Goal: Task Accomplishment & Management: Use online tool/utility

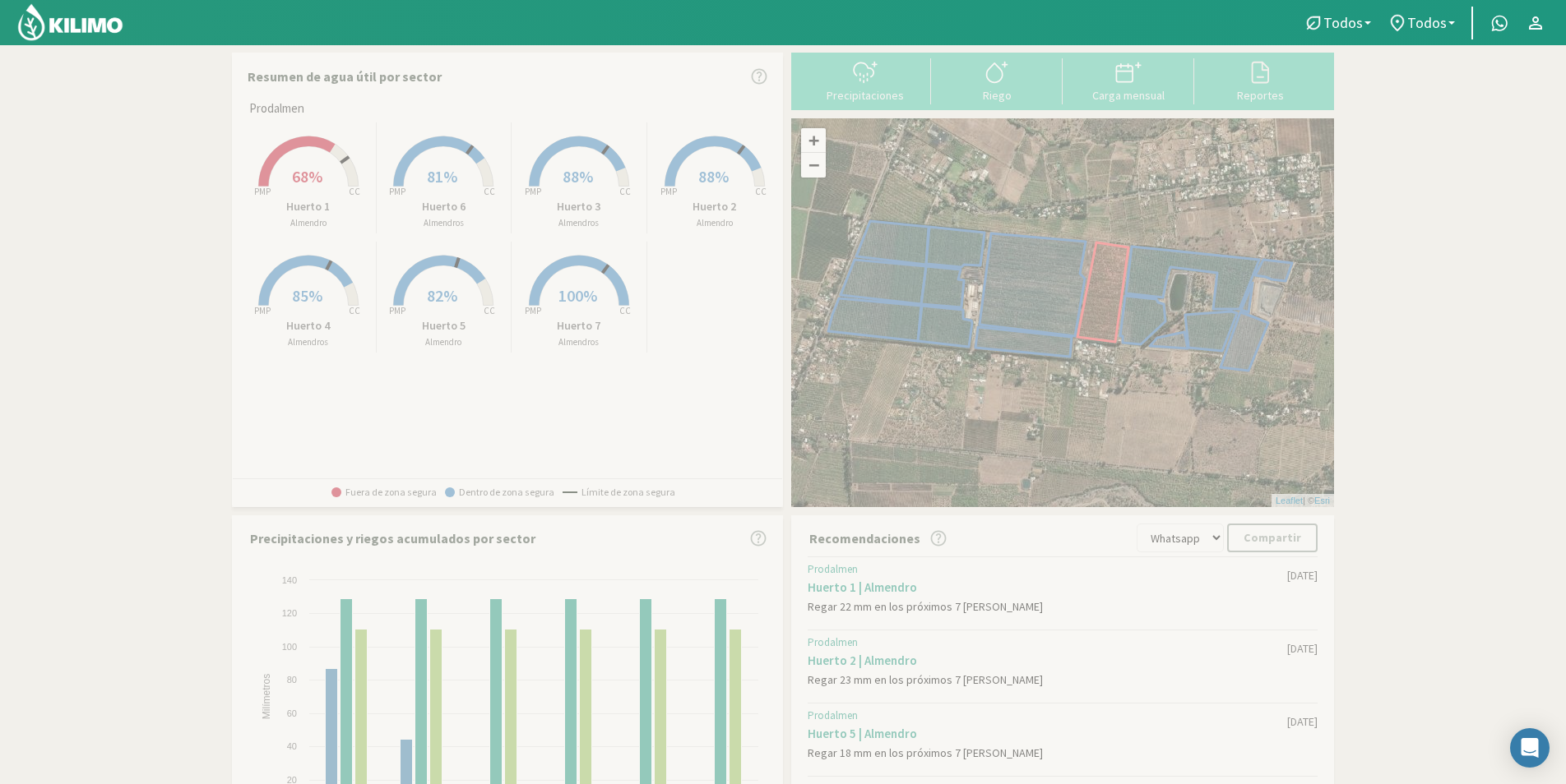
click at [128, 37] on link at bounding box center [71, 23] width 115 height 46
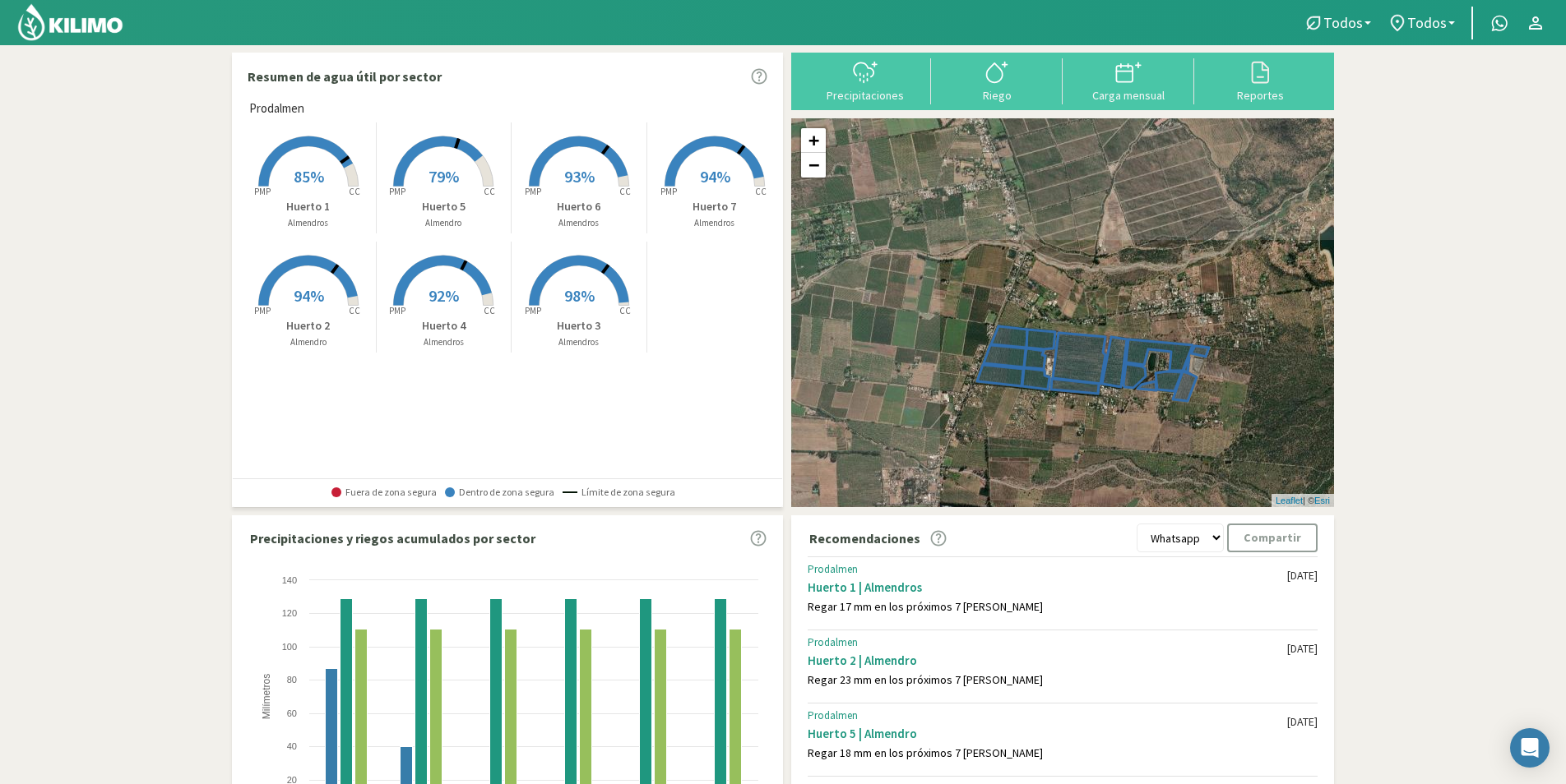
drag, startPoint x: 907, startPoint y: 277, endPoint x: 1125, endPoint y: 412, distance: 256.4
click at [1125, 412] on div "+ − Leaflet | © Esri" at bounding box center [1062, 312] width 542 height 389
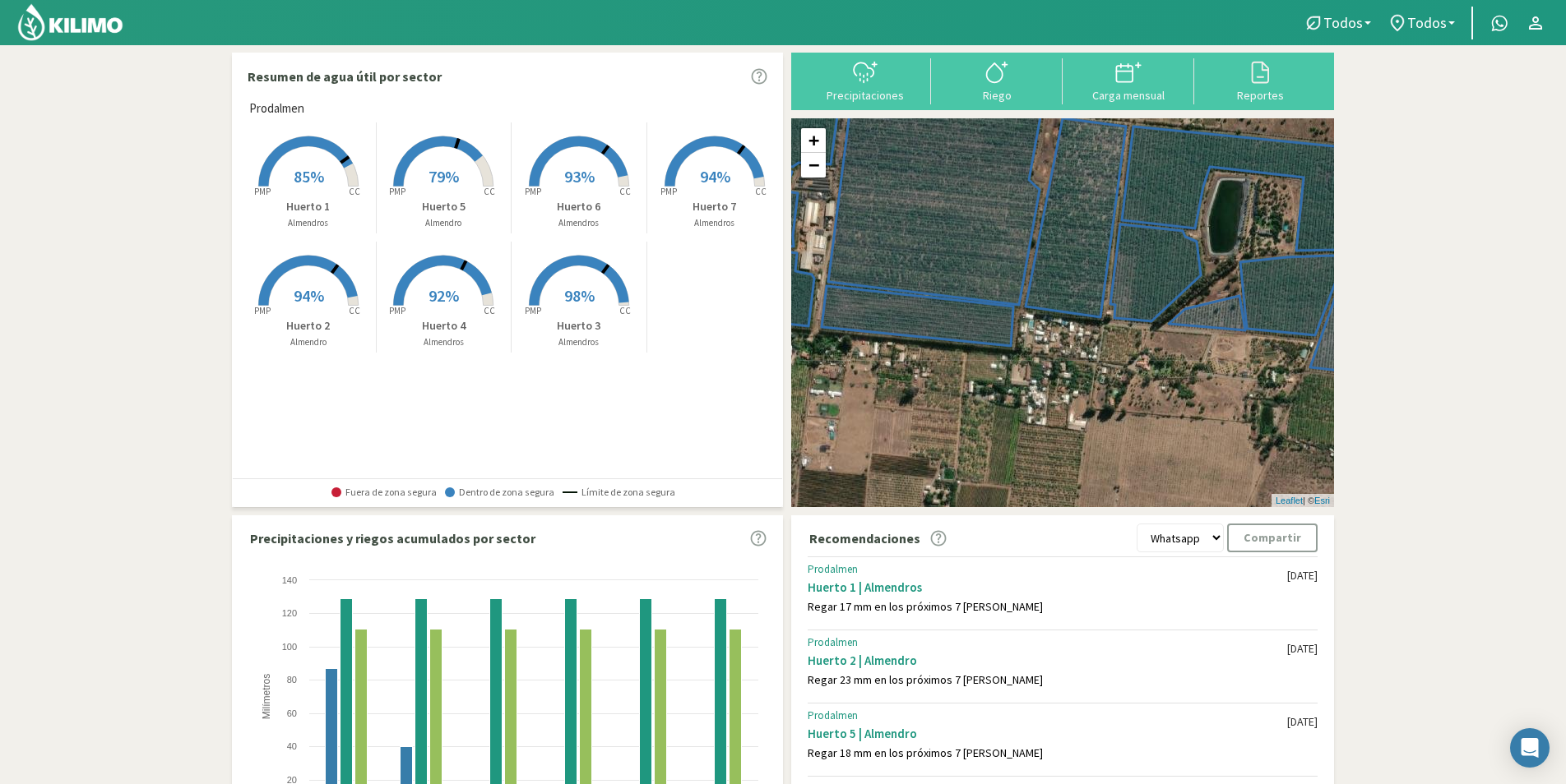
drag, startPoint x: 1152, startPoint y: 407, endPoint x: 1114, endPoint y: 424, distance: 41.6
click at [1117, 428] on div "+ − Leaflet | © Esri" at bounding box center [1062, 312] width 542 height 389
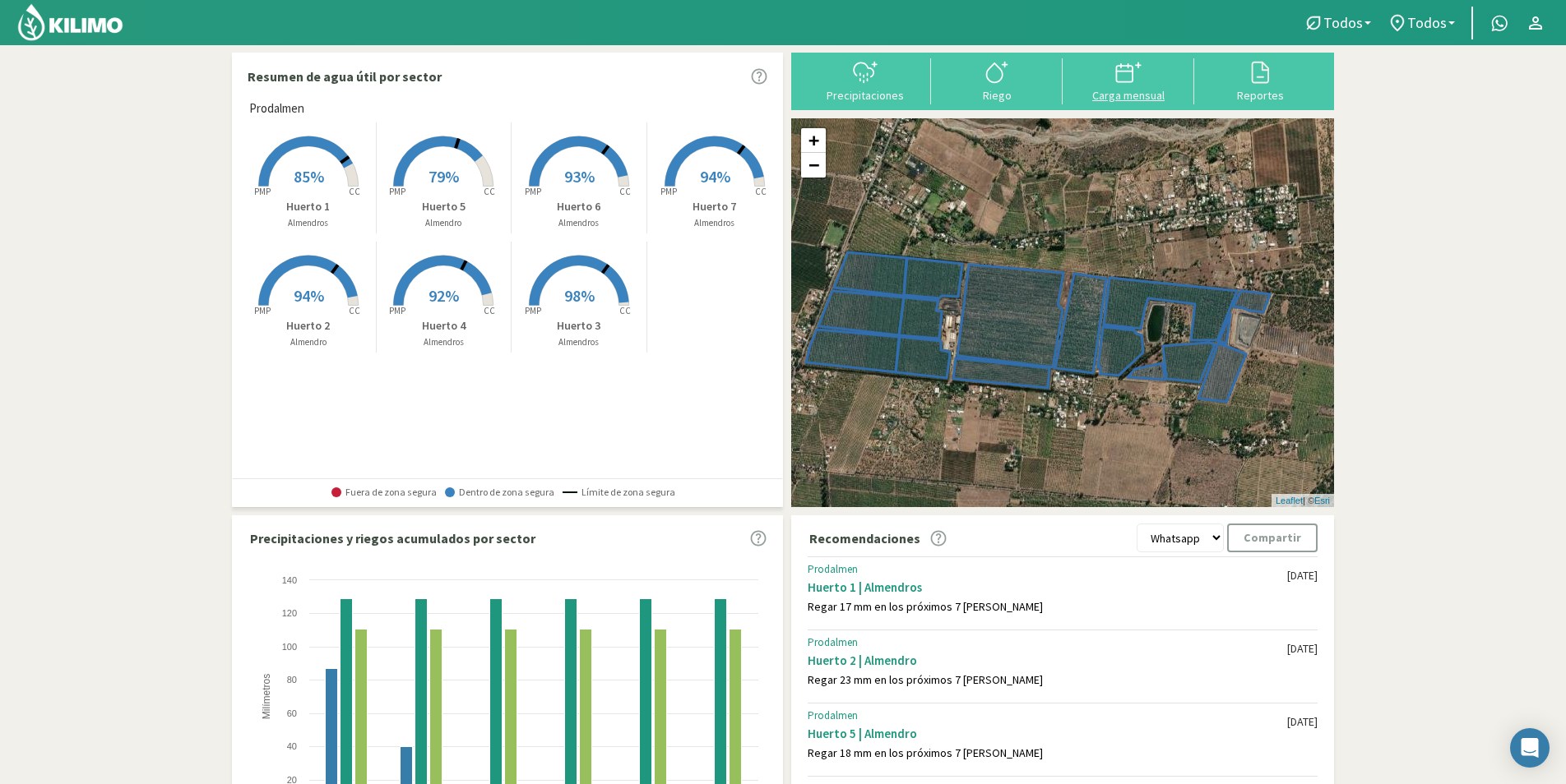
click at [1101, 86] on button "Carga mensual" at bounding box center [1128, 80] width 132 height 44
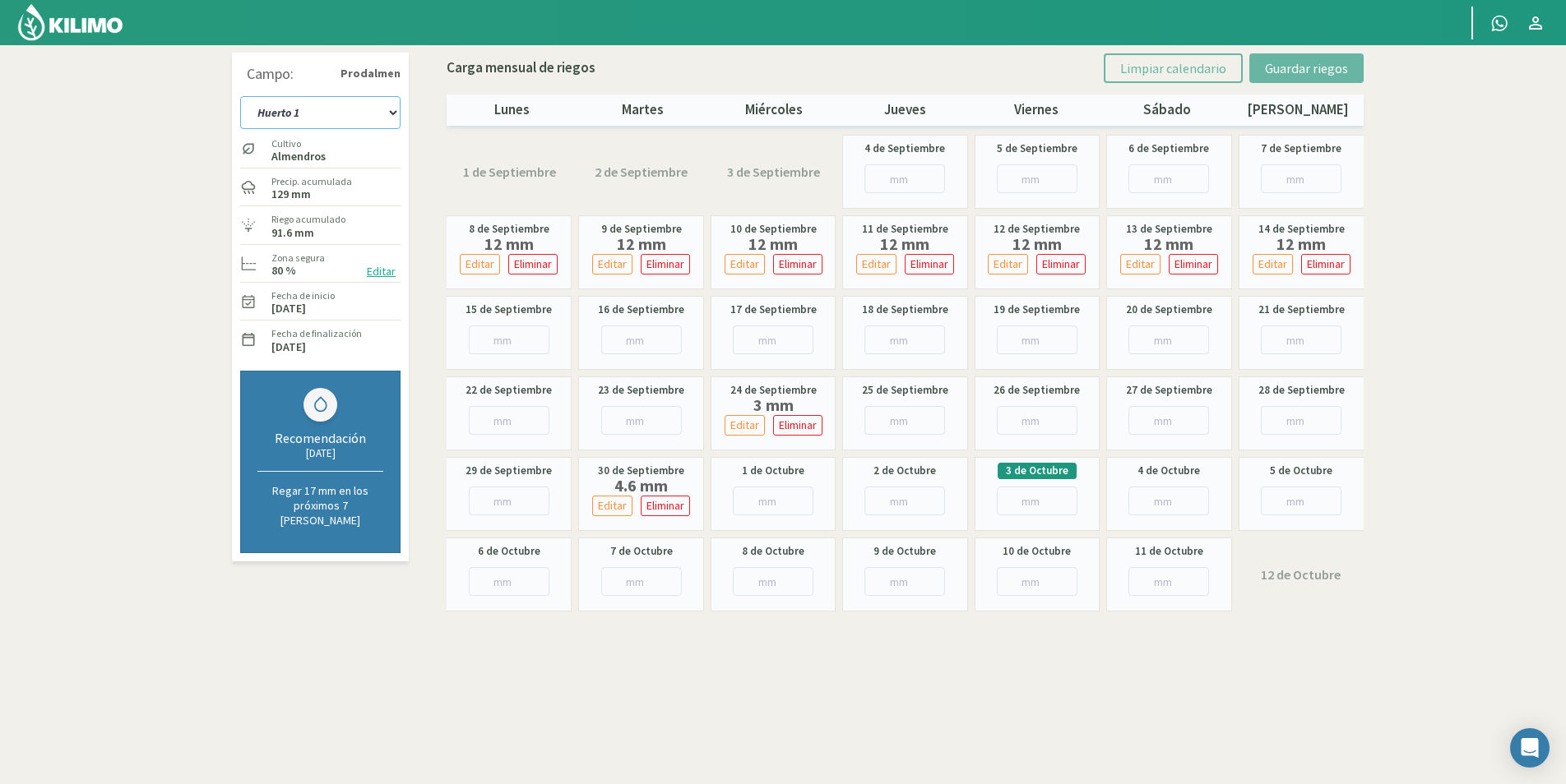
drag, startPoint x: 310, startPoint y: 108, endPoint x: 316, endPoint y: 118, distance: 11.7
click at [310, 108] on select "Huerto 1 Huerto 2 Huerto 3 Huerto 4 Huerto 5 Huerto 6 Huerto 7" at bounding box center [320, 112] width 161 height 33
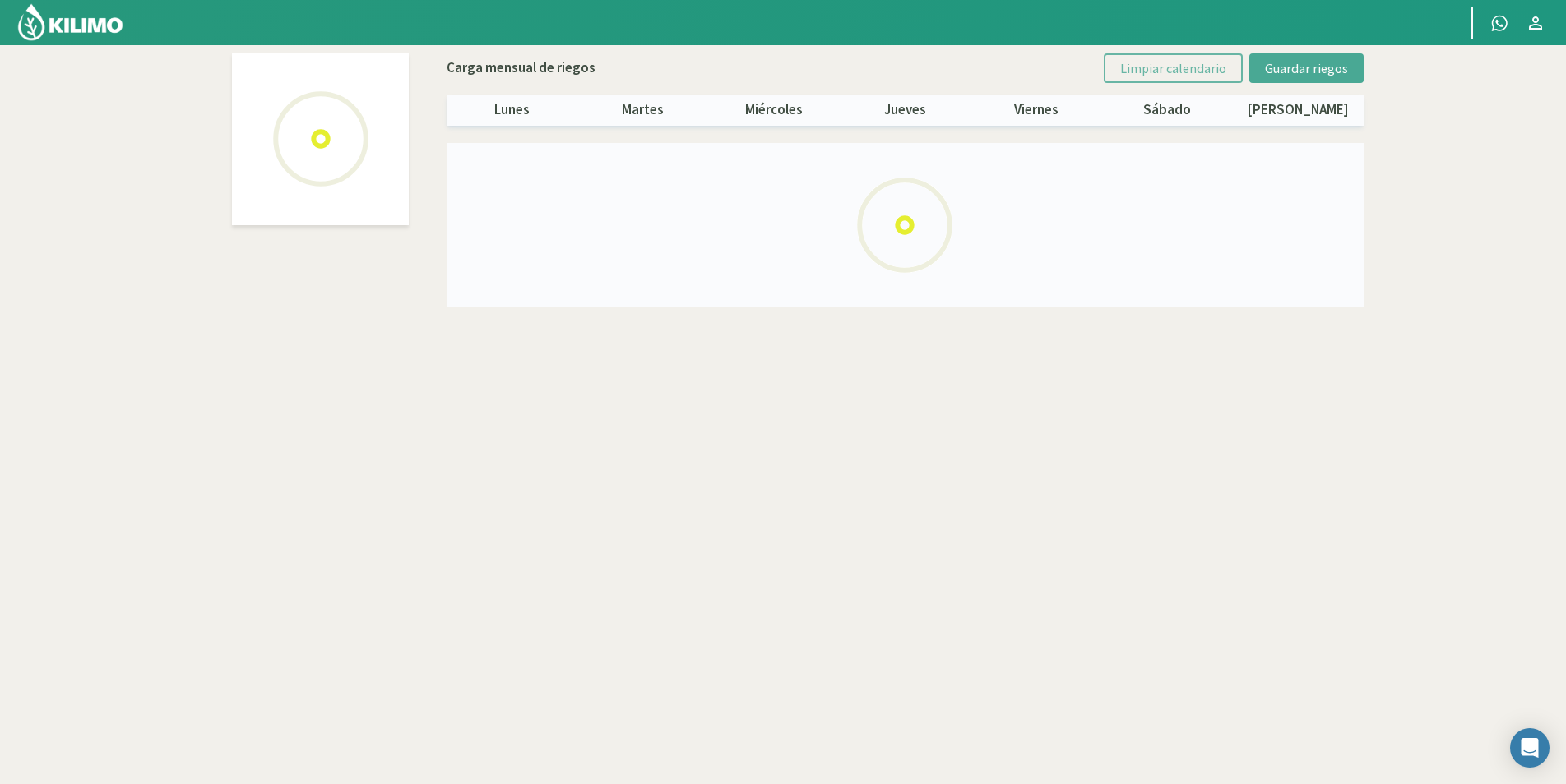
select select "1: Object"
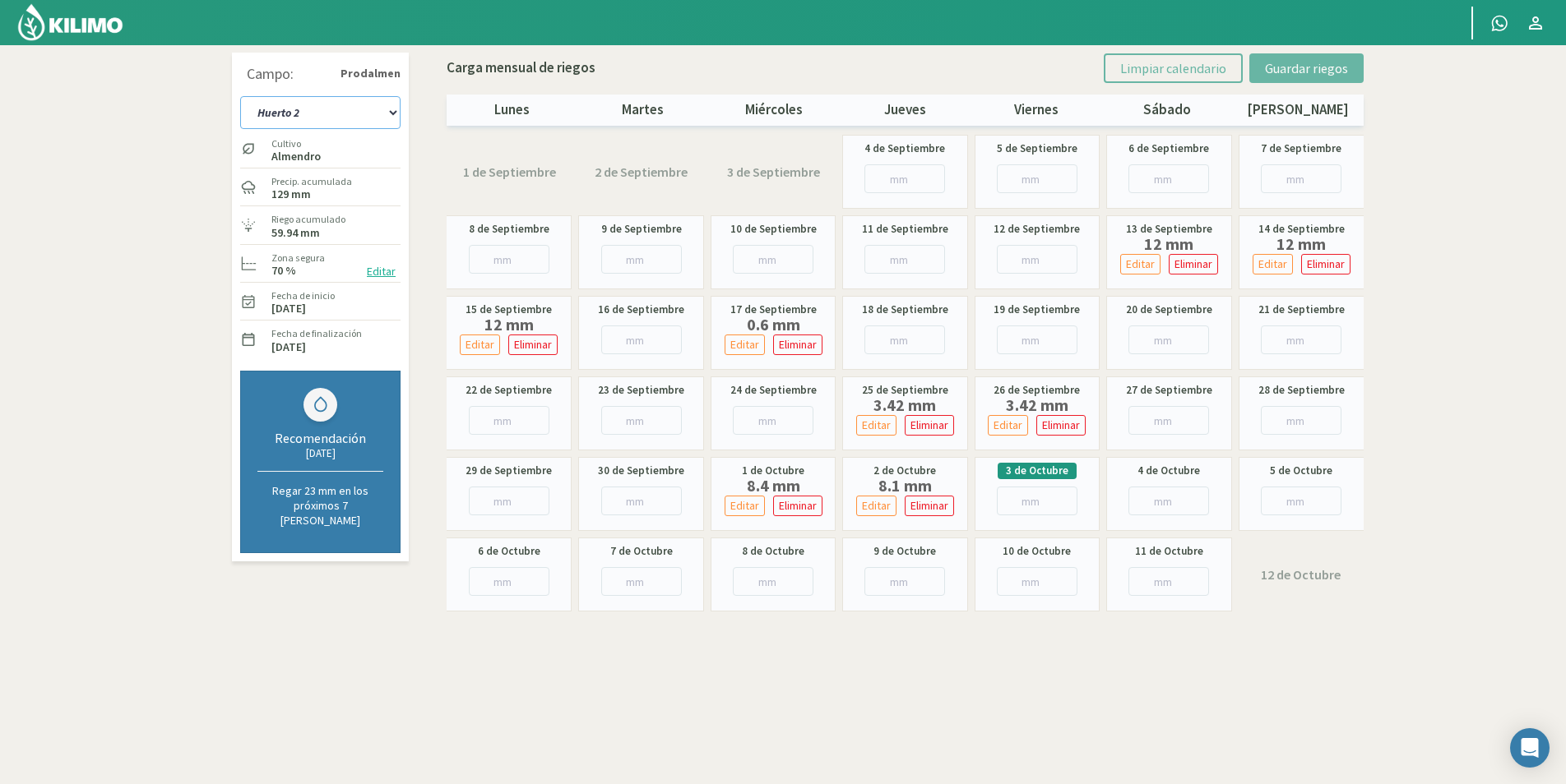
click at [359, 109] on select "Huerto 1 Huerto 2 Huerto 3 Huerto 4 Huerto 5 Huerto 6 Huerto 7" at bounding box center [320, 112] width 161 height 33
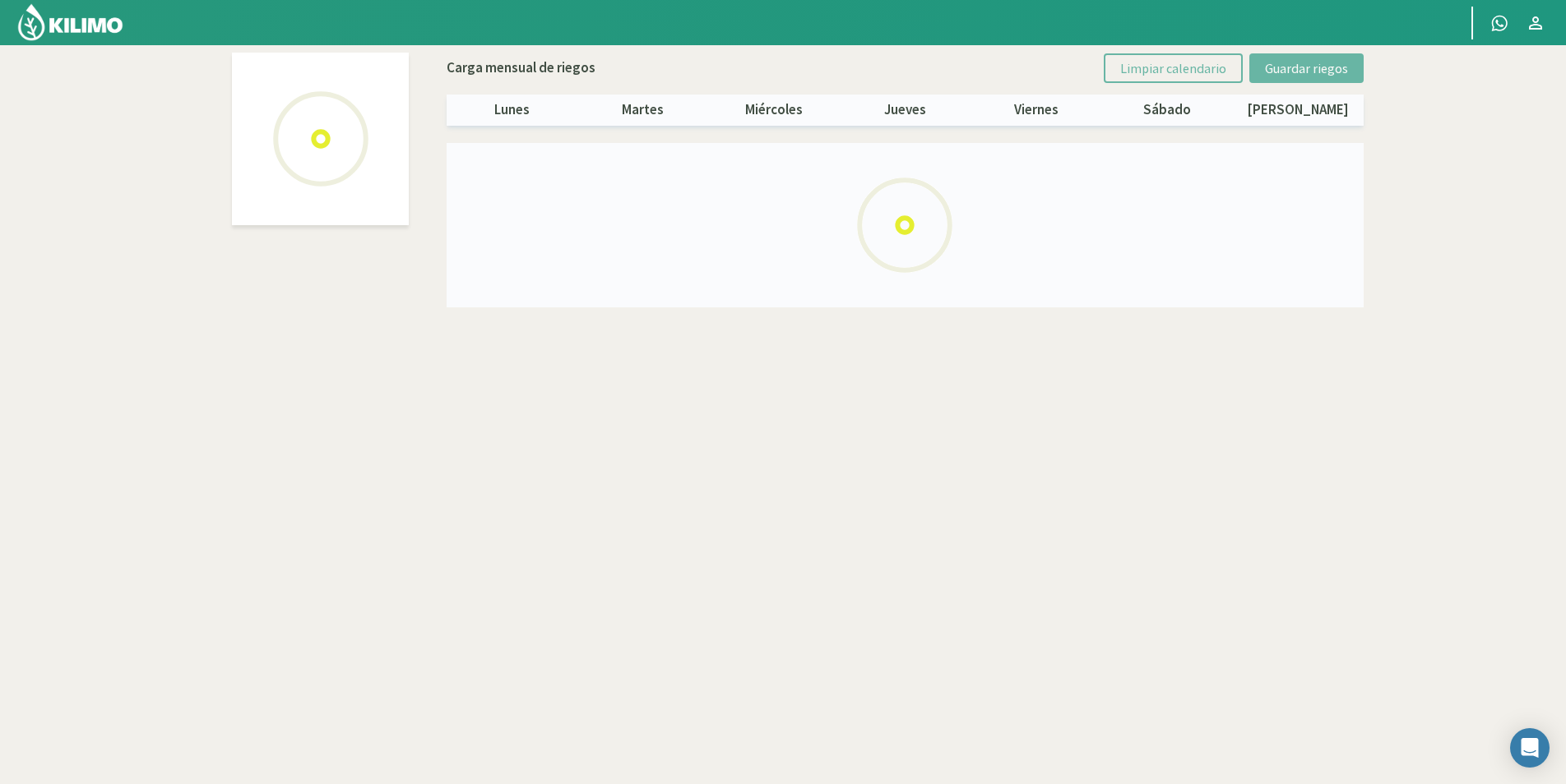
select select "2: Object"
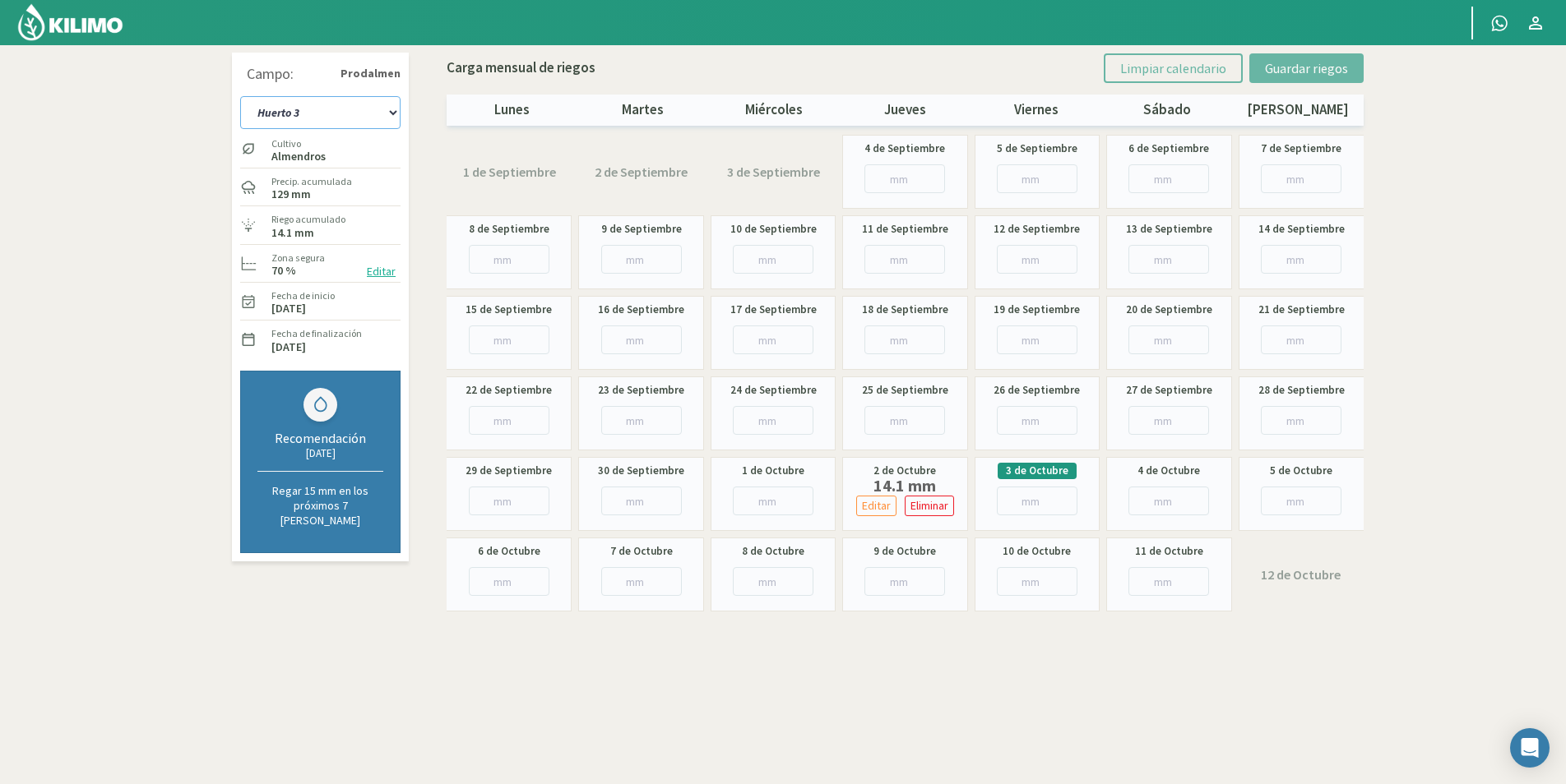
click at [352, 104] on select "Huerto 1 Huerto 2 Huerto 3 Huerto 4 Huerto 5 Huerto 6 Huerto 7" at bounding box center [320, 112] width 161 height 33
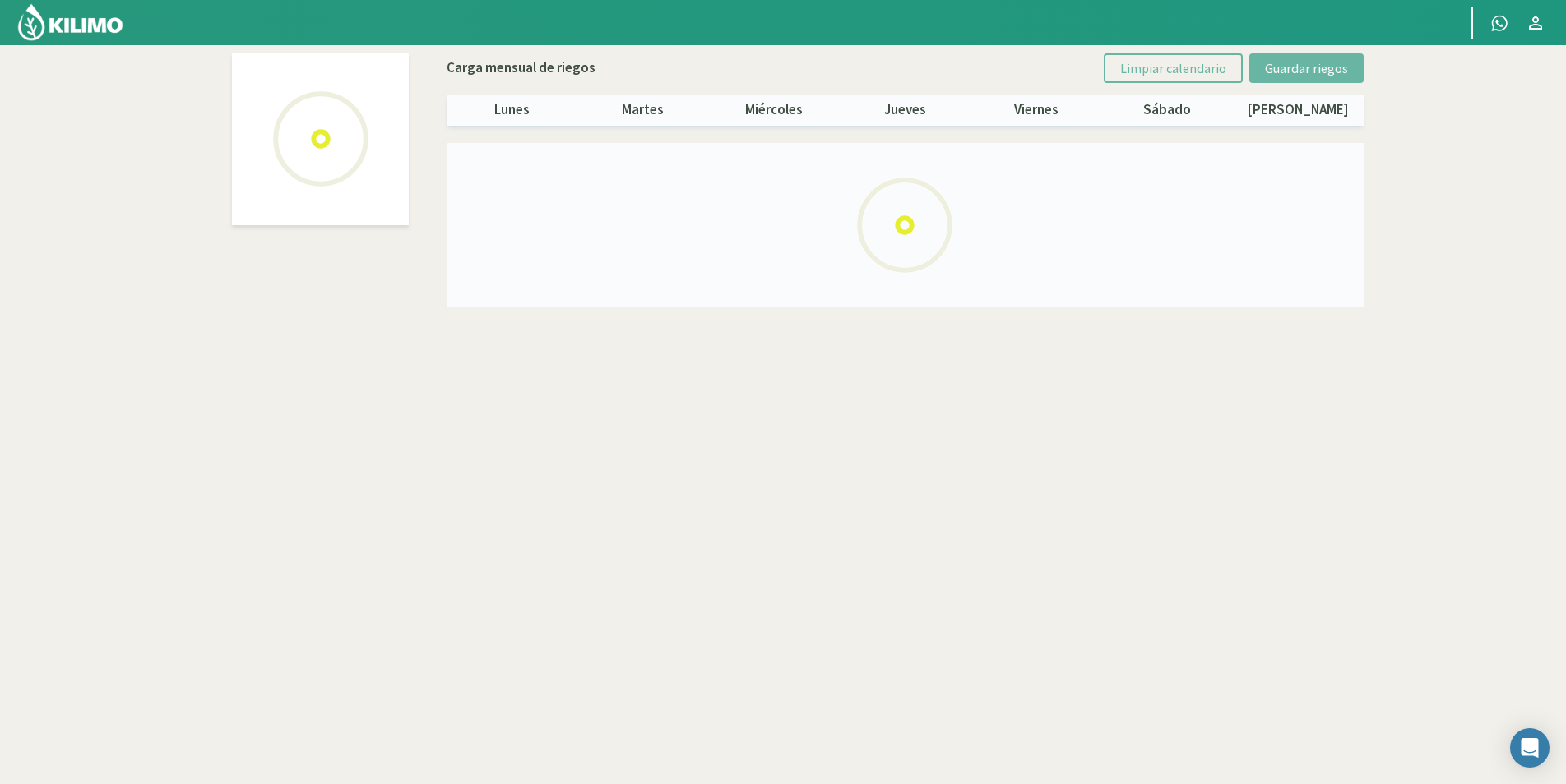
select select "3: Object"
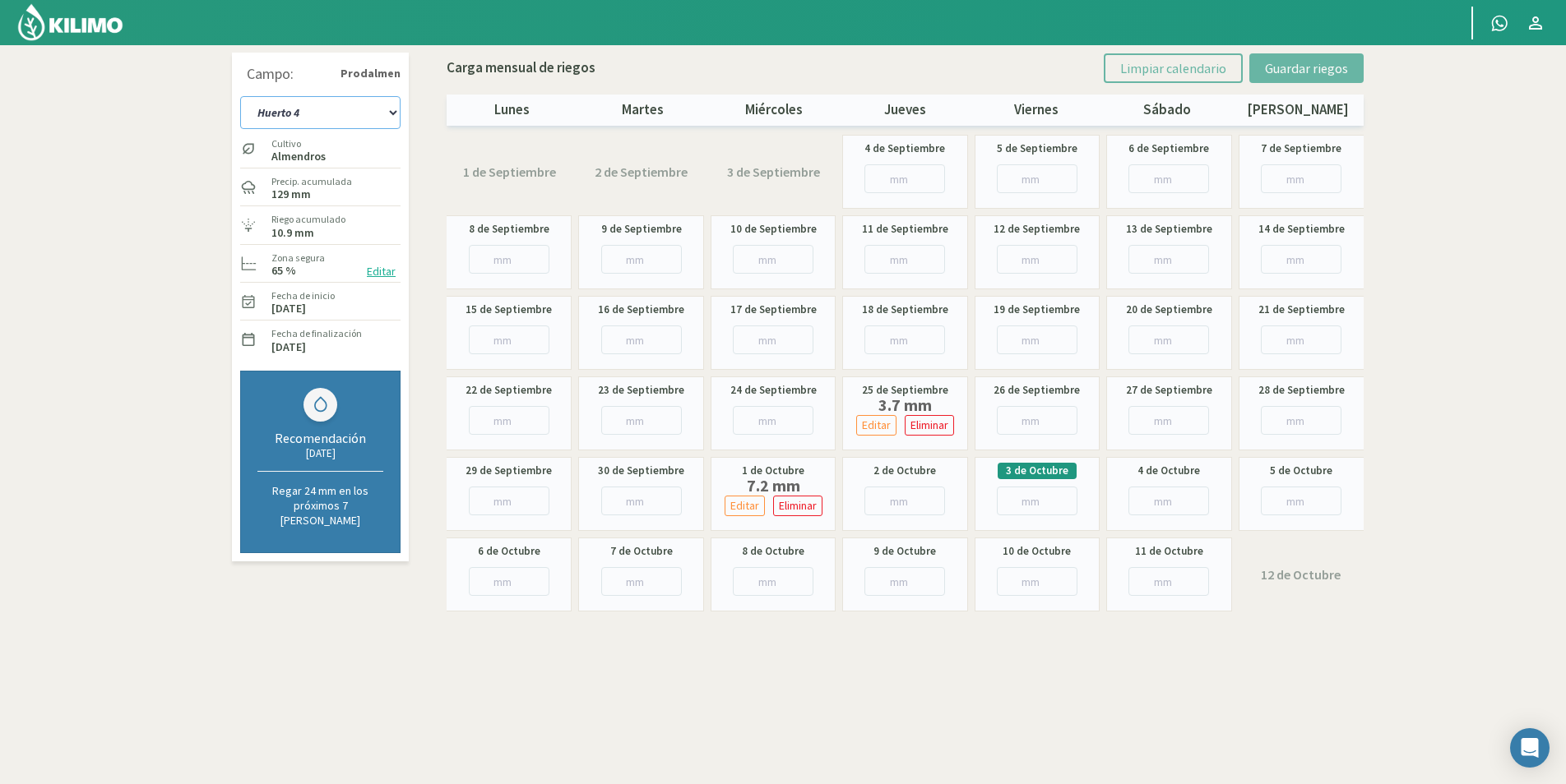
click at [352, 125] on select "Huerto 1 Huerto 2 Huerto 3 Huerto 4 Huerto 5 Huerto 6 Huerto 7" at bounding box center [320, 112] width 161 height 33
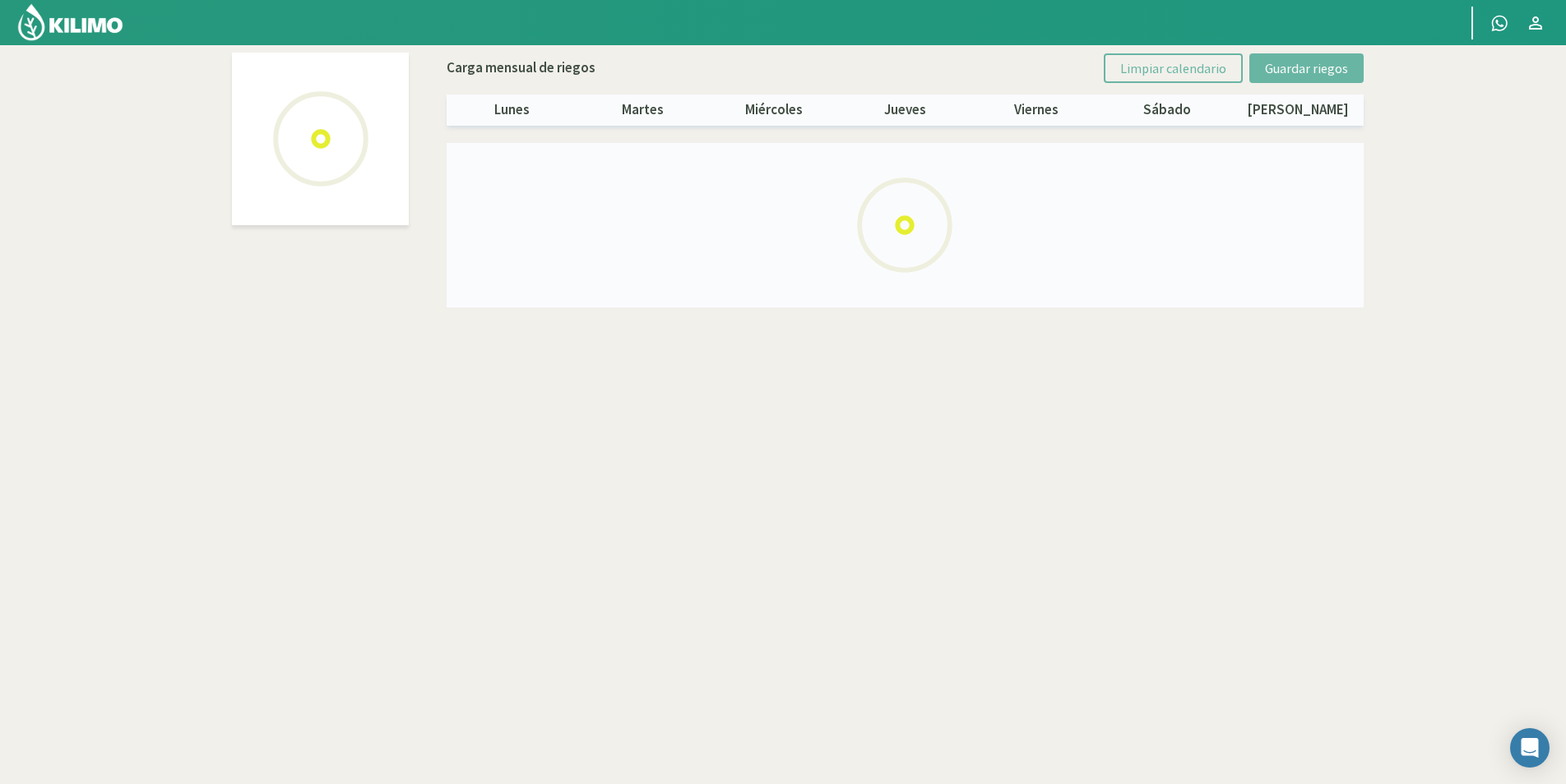
select select "4: Object"
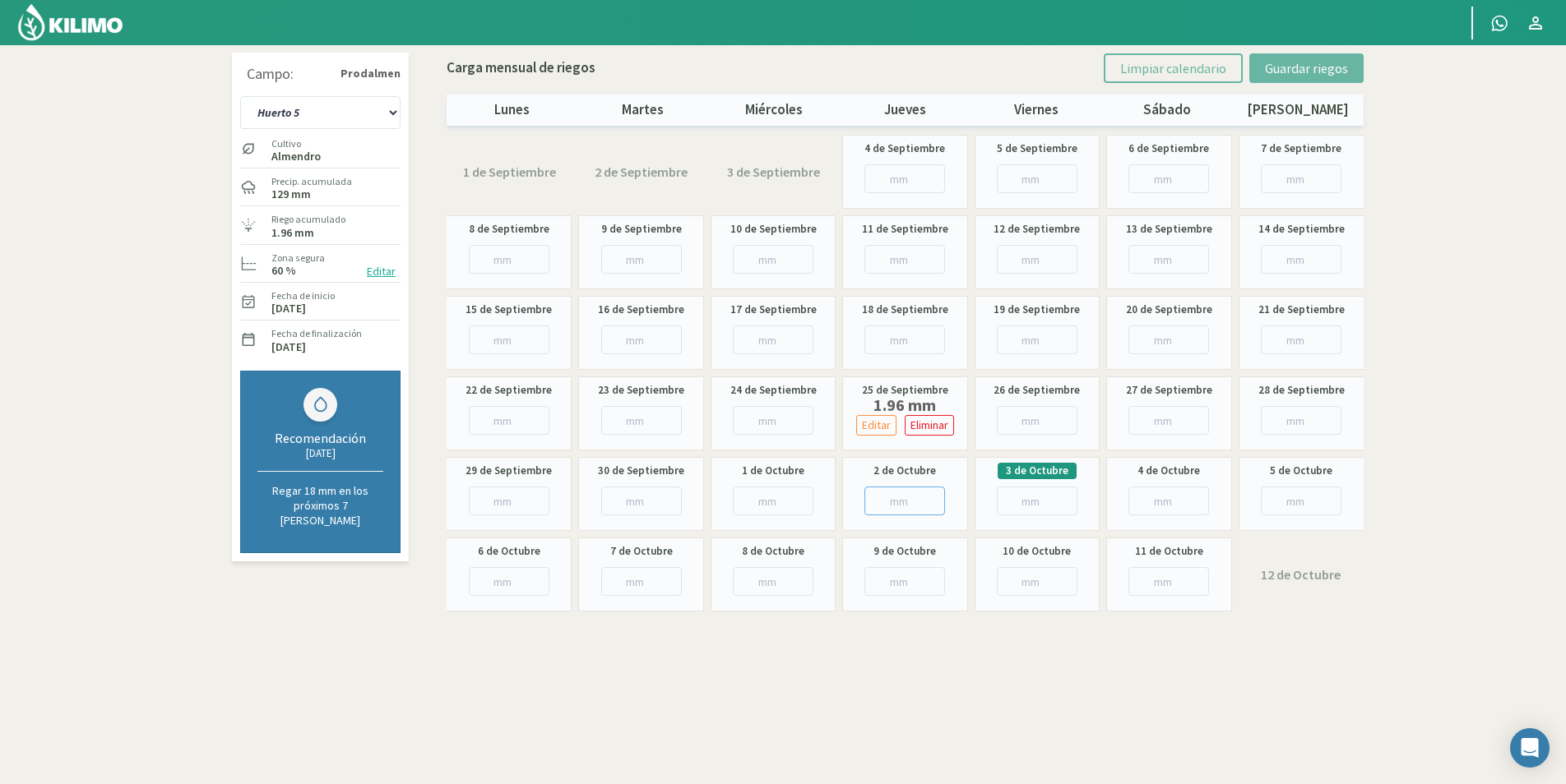
click at [897, 500] on input "number" at bounding box center [903, 501] width 80 height 29
type input "4"
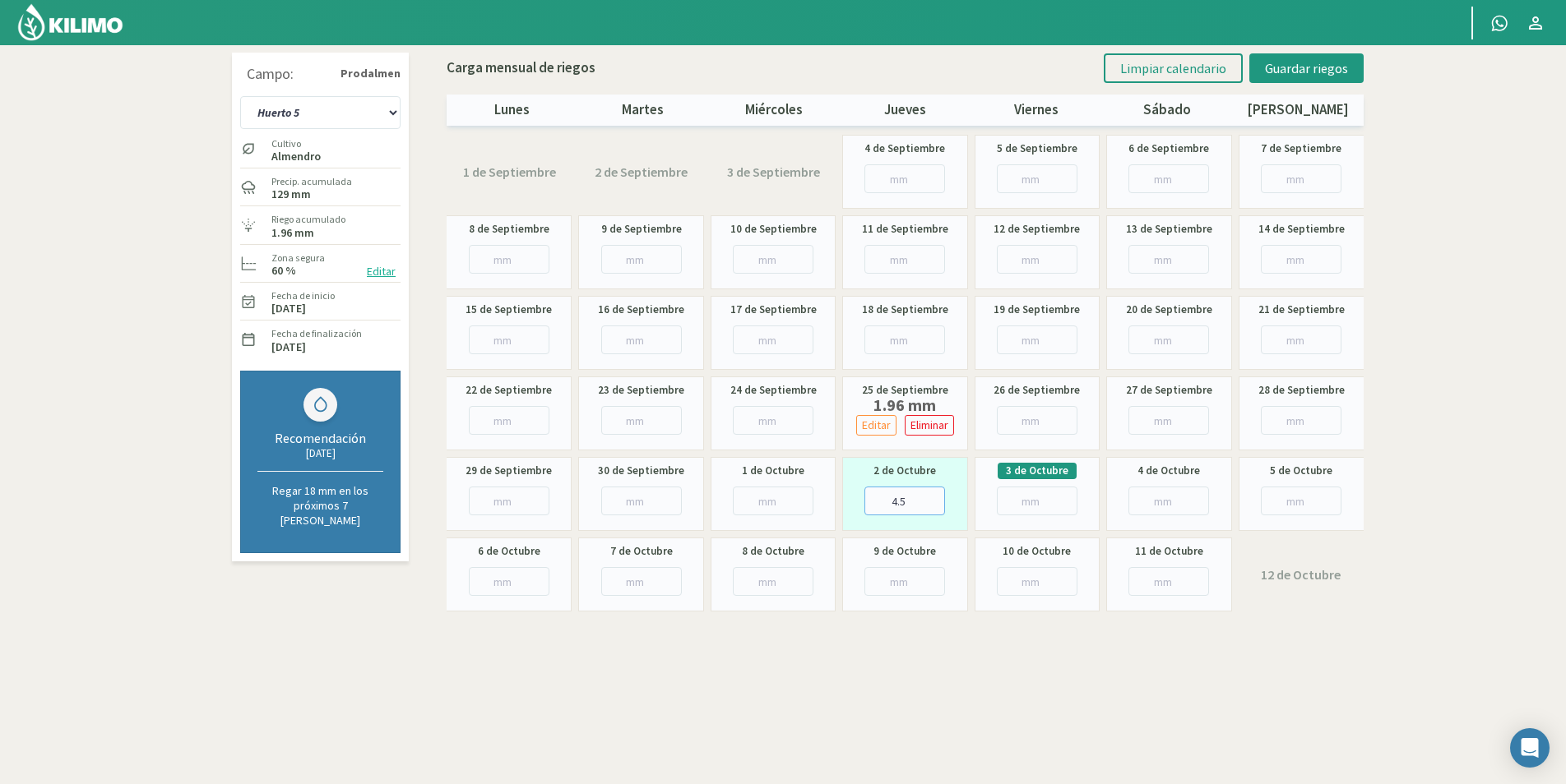
type input "4.5"
click at [1020, 501] on input "number" at bounding box center [1036, 501] width 80 height 29
click at [1294, 70] on span "Guardar riegos" at bounding box center [1306, 68] width 83 height 17
